Goal: Navigation & Orientation: Understand site structure

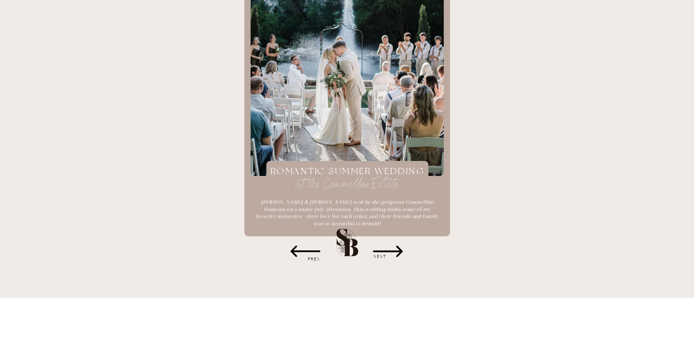
scroll to position [988, 0]
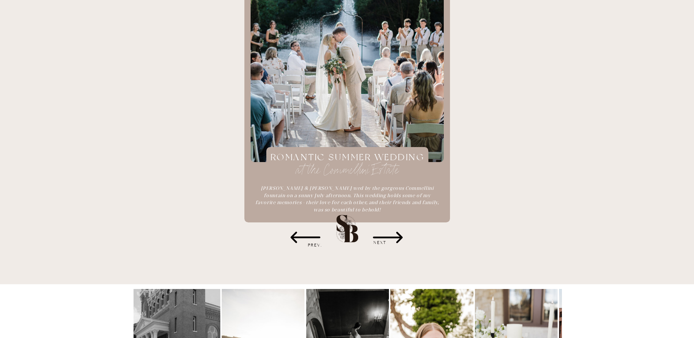
click at [385, 238] on icon at bounding box center [388, 237] width 30 height 11
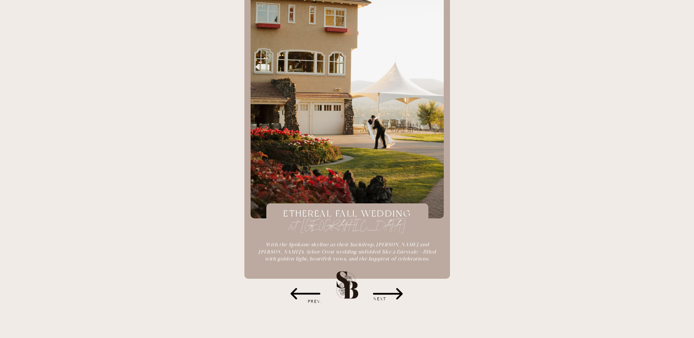
scroll to position [915, 0]
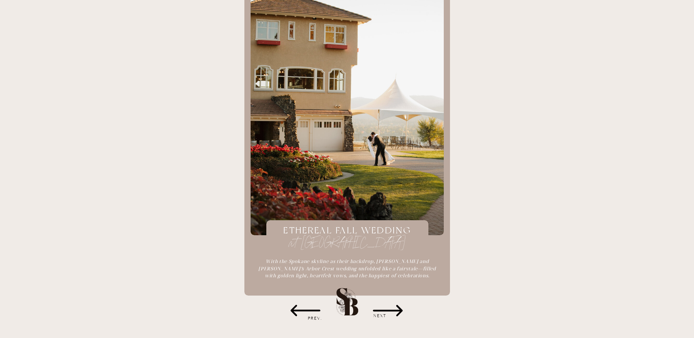
click at [397, 310] on icon at bounding box center [388, 310] width 37 height 37
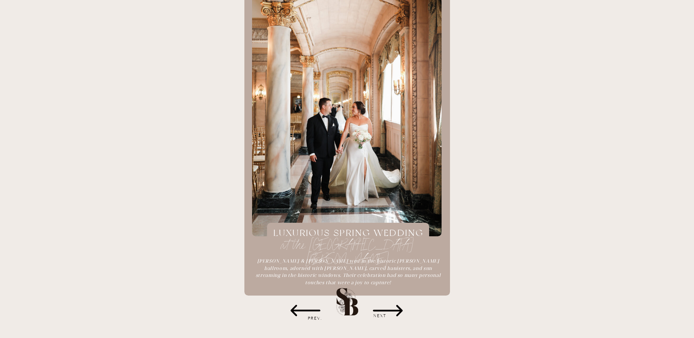
click at [397, 310] on icon at bounding box center [388, 310] width 37 height 37
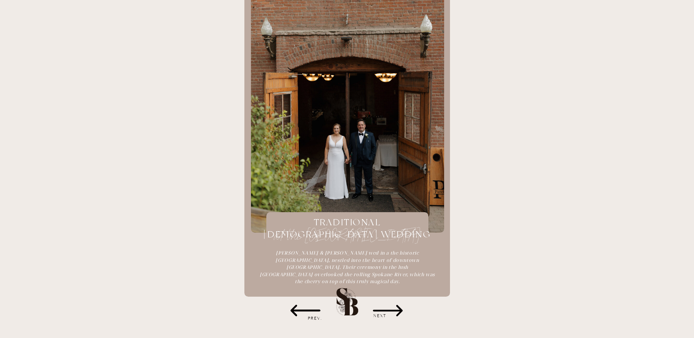
click at [397, 310] on icon at bounding box center [388, 310] width 37 height 37
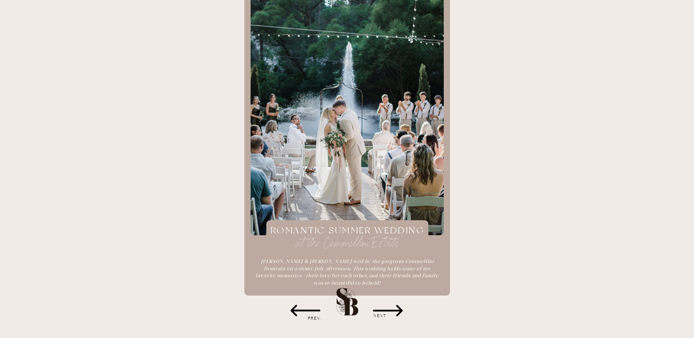
click at [397, 310] on icon at bounding box center [388, 310] width 37 height 37
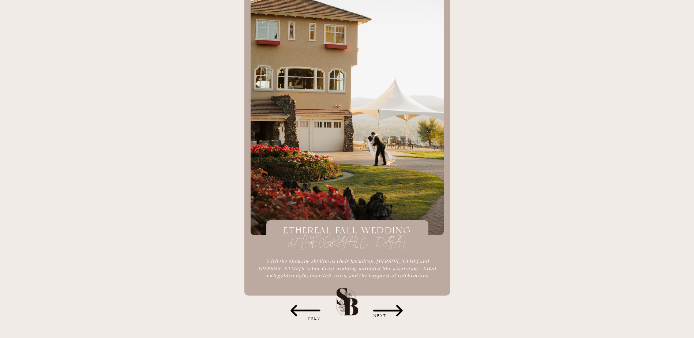
click at [397, 310] on icon at bounding box center [388, 310] width 37 height 37
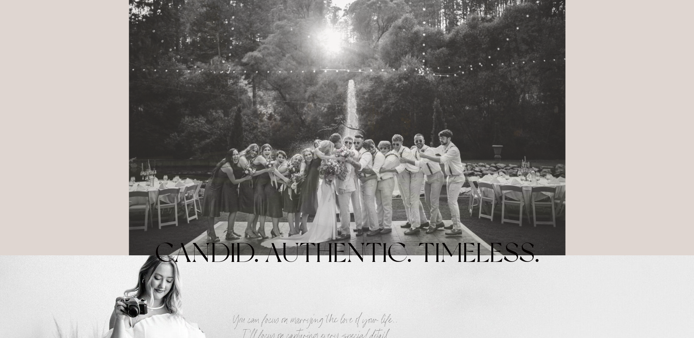
scroll to position [0, 0]
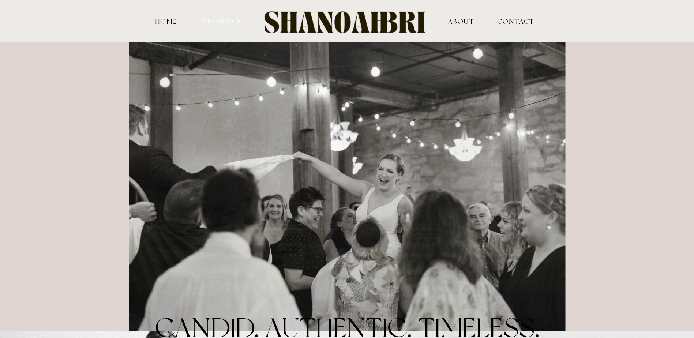
click at [210, 19] on nav "experience" at bounding box center [220, 20] width 45 height 7
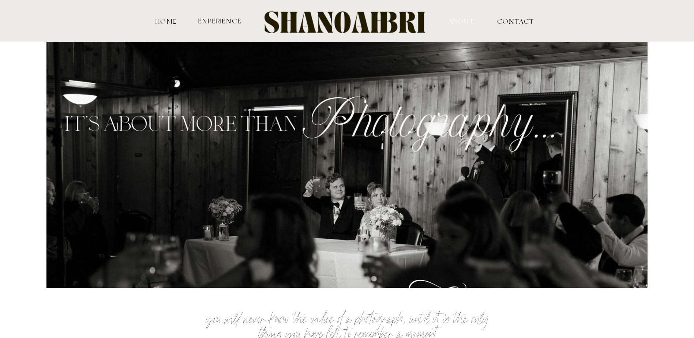
click at [463, 21] on nav "ABOUT" at bounding box center [461, 21] width 72 height 7
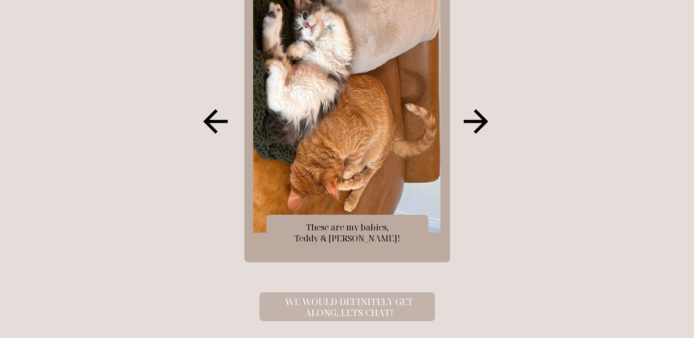
scroll to position [846, 0]
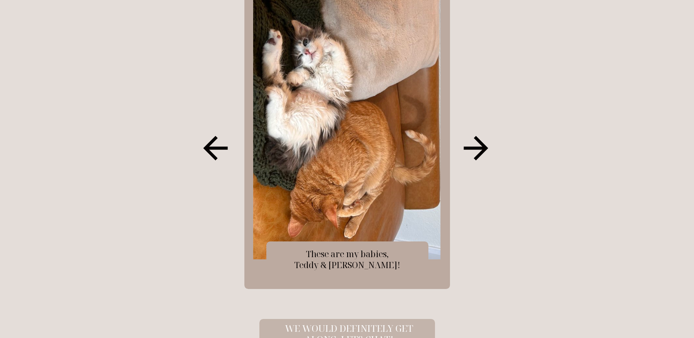
click at [480, 151] on icon at bounding box center [476, 148] width 37 height 37
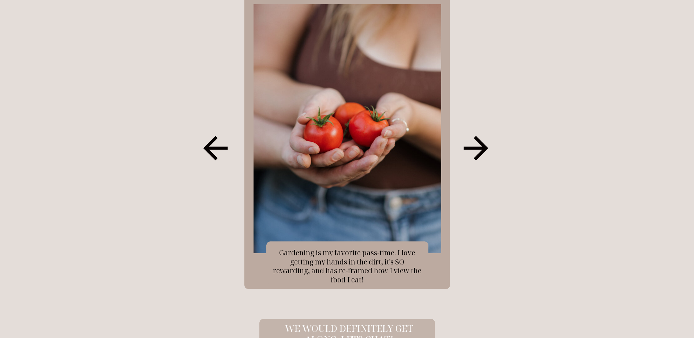
click at [480, 151] on icon at bounding box center [476, 148] width 37 height 37
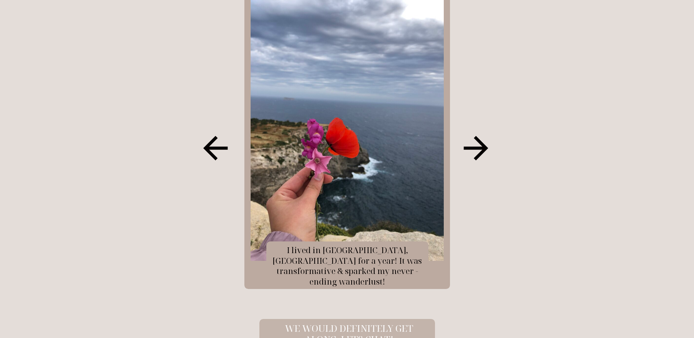
click at [480, 154] on icon at bounding box center [476, 148] width 25 height 25
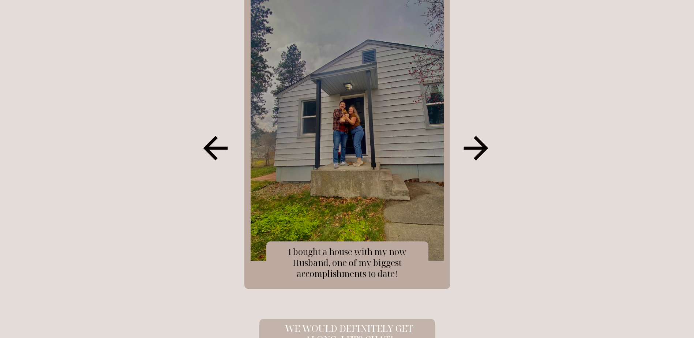
click at [479, 154] on icon at bounding box center [476, 148] width 25 height 25
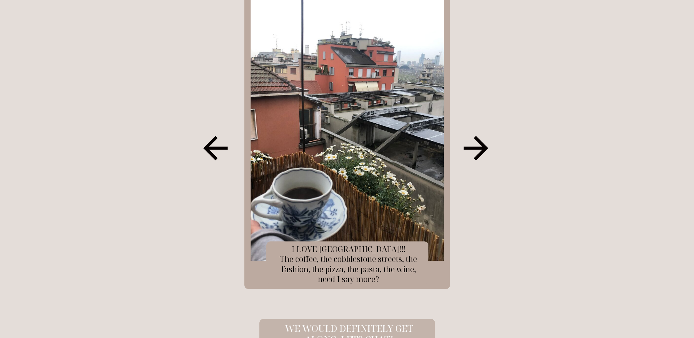
click at [479, 154] on icon at bounding box center [476, 148] width 25 height 25
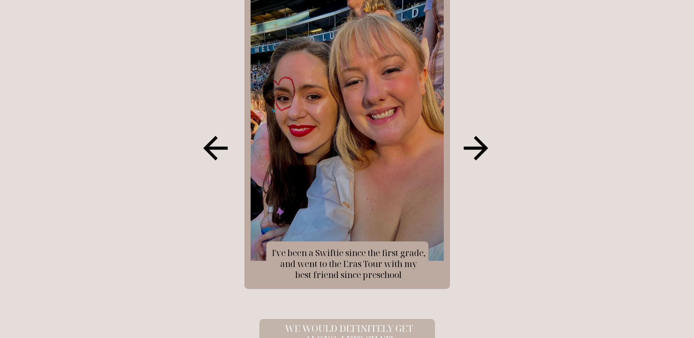
click at [479, 154] on icon at bounding box center [476, 148] width 25 height 25
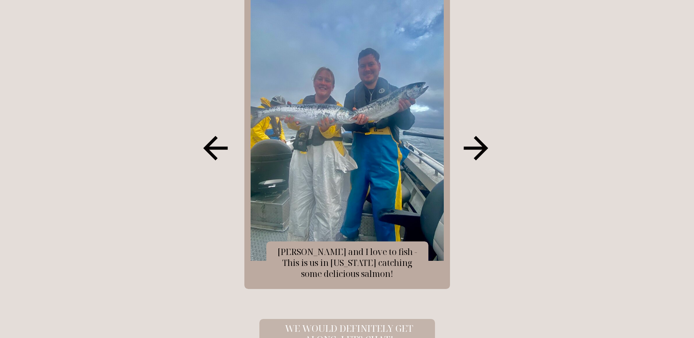
click at [479, 154] on icon at bounding box center [476, 148] width 25 height 25
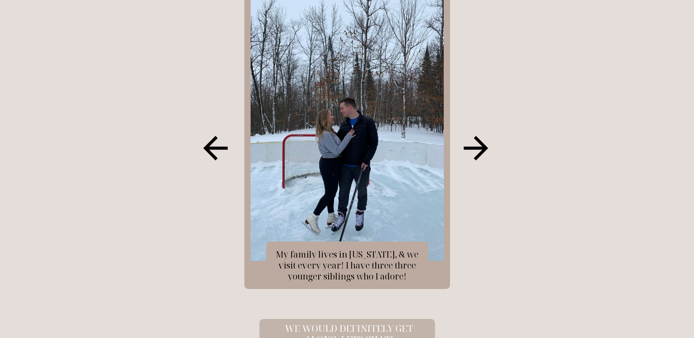
click at [479, 154] on icon at bounding box center [476, 148] width 25 height 25
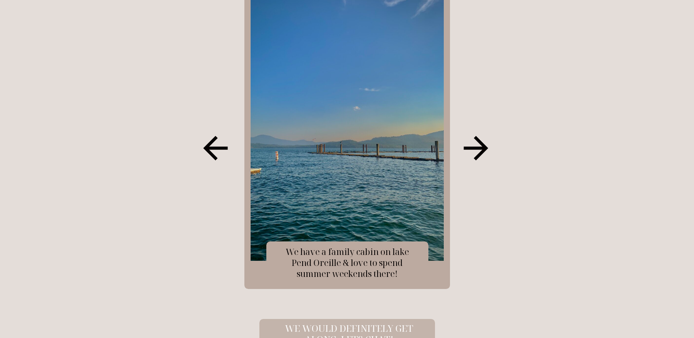
click at [479, 154] on icon at bounding box center [476, 148] width 25 height 25
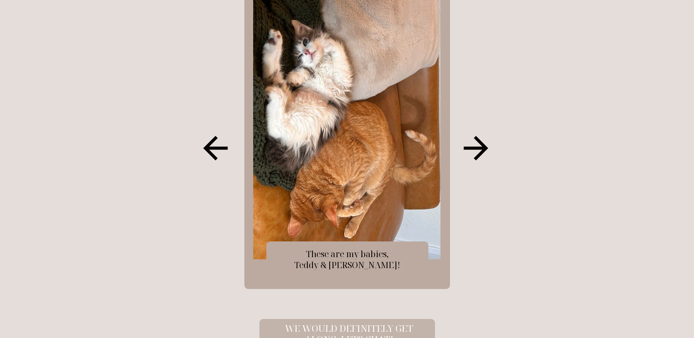
click at [479, 154] on icon at bounding box center [476, 148] width 25 height 25
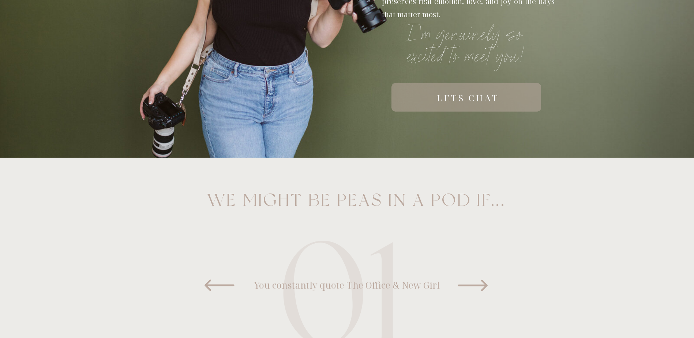
scroll to position [0, 0]
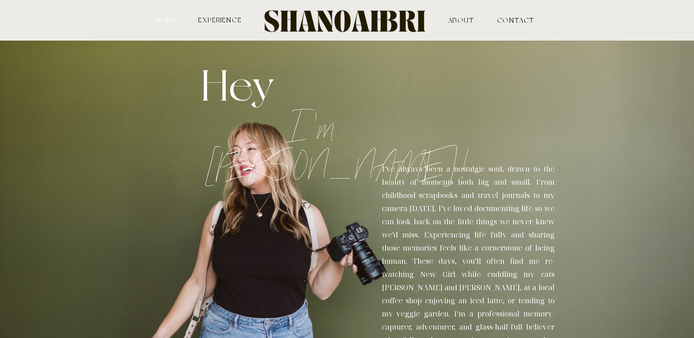
click at [168, 20] on nav "HOME" at bounding box center [166, 19] width 24 height 7
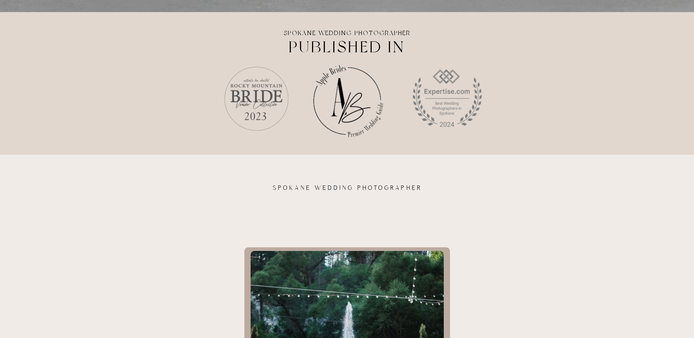
scroll to position [659, 0]
